Goal: Transaction & Acquisition: Purchase product/service

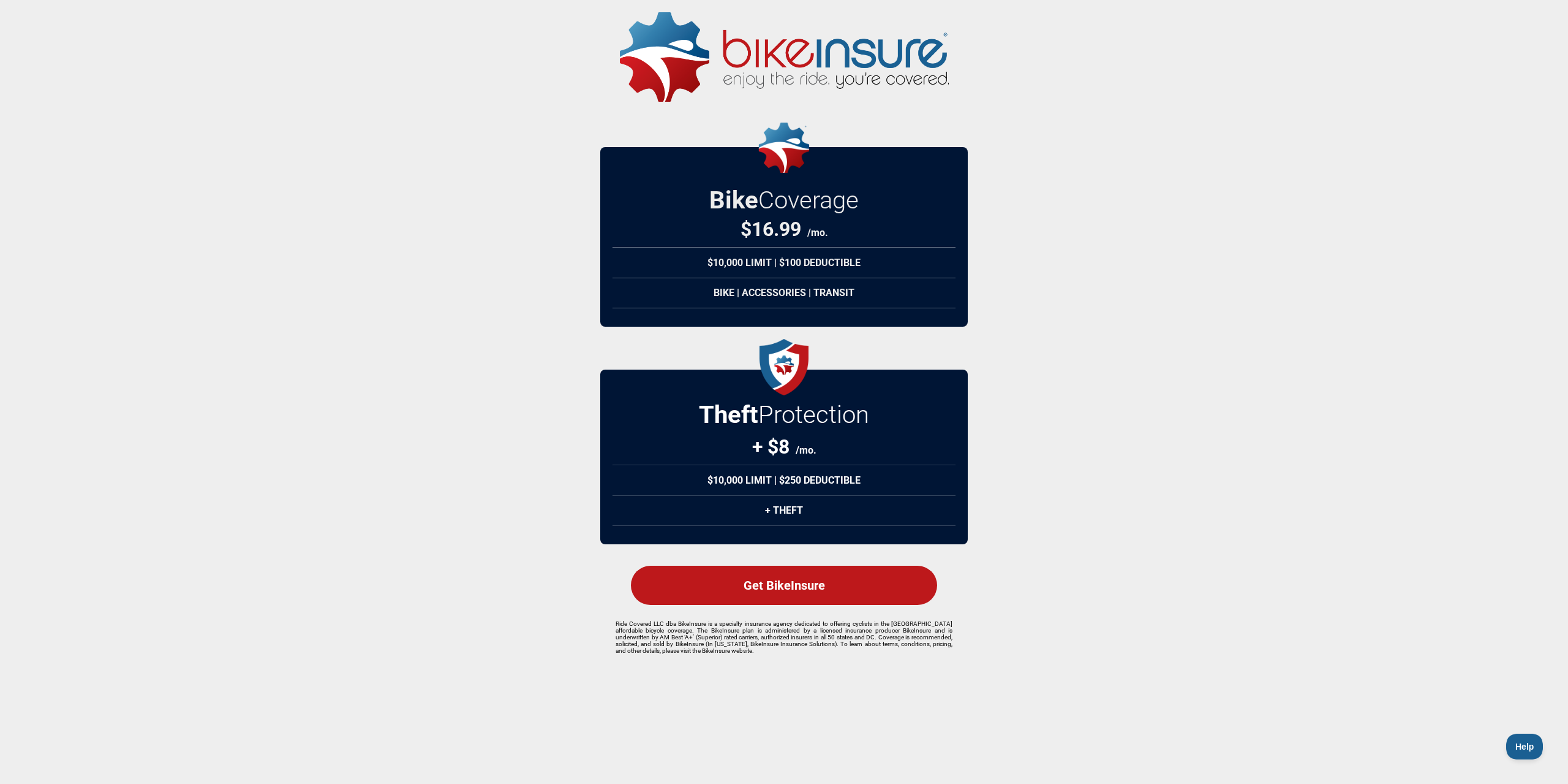
click at [765, 583] on div "Get BikeInsure" at bounding box center [784, 584] width 306 height 39
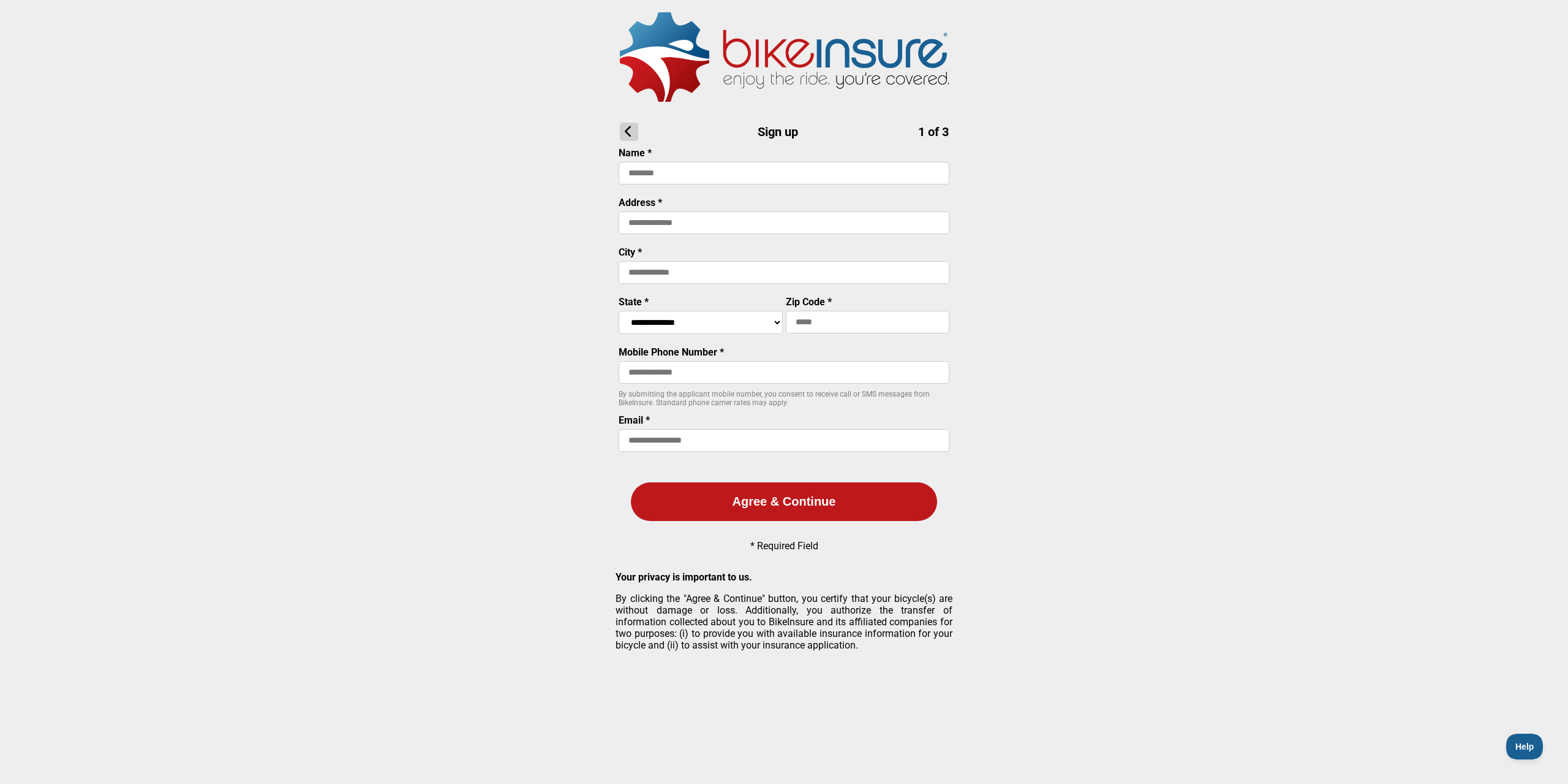
click at [632, 131] on icon at bounding box center [629, 132] width 18 height 18
